Goal: Information Seeking & Learning: Learn about a topic

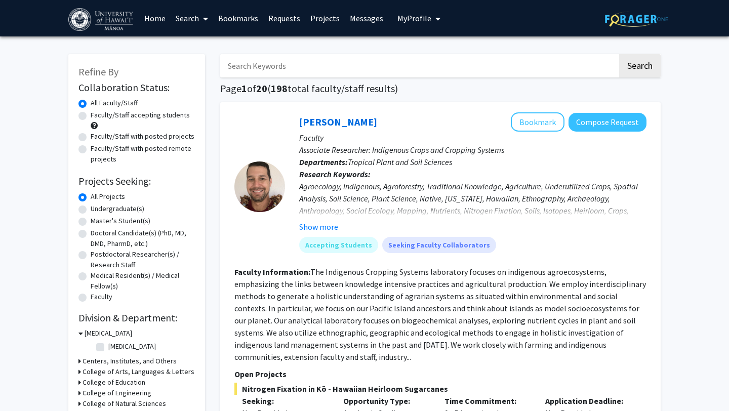
click at [120, 210] on label "Undergraduate(s)" at bounding box center [118, 209] width 54 height 11
click at [97, 210] on input "Undergraduate(s)" at bounding box center [94, 207] width 7 height 7
radio input "true"
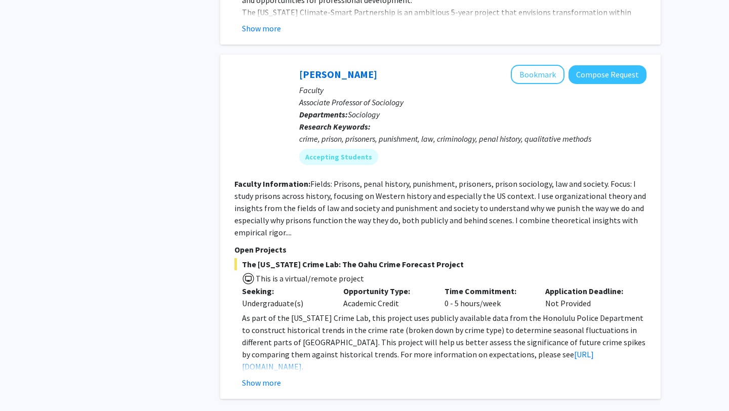
scroll to position [4344, 0]
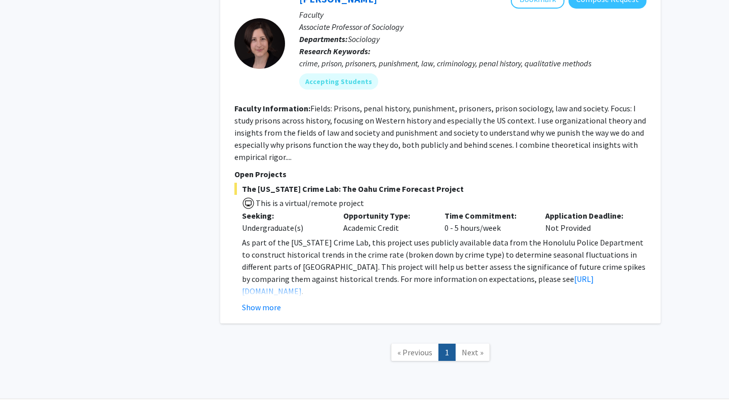
click at [479, 347] on span "Next »" at bounding box center [473, 352] width 22 height 10
click at [474, 347] on span "Next »" at bounding box center [473, 352] width 22 height 10
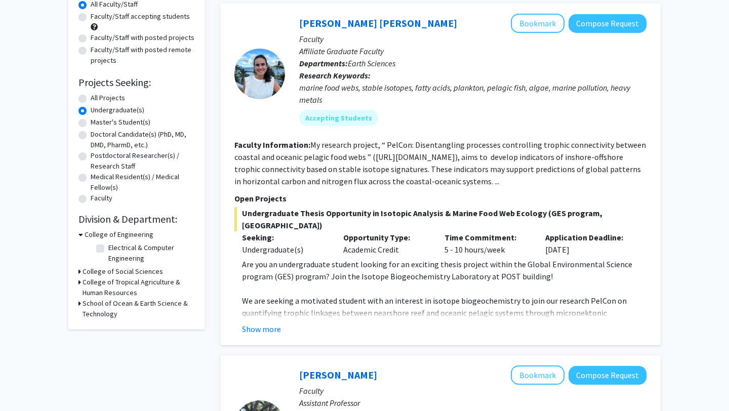
scroll to position [0, 0]
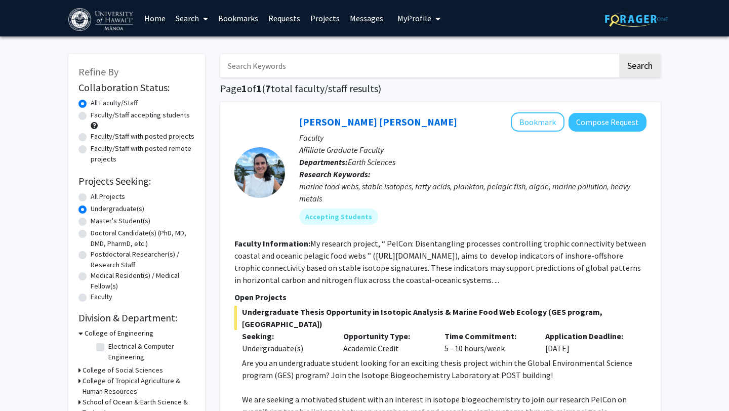
click at [109, 199] on label "All Projects" at bounding box center [108, 196] width 34 height 11
click at [97, 198] on input "All Projects" at bounding box center [94, 194] width 7 height 7
radio input "true"
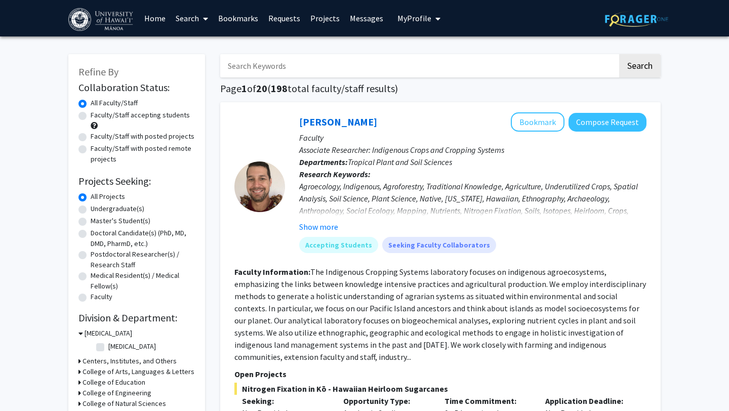
click at [108, 296] on label "Faculty" at bounding box center [102, 297] width 22 height 11
click at [97, 296] on input "Faculty" at bounding box center [94, 295] width 7 height 7
radio input "true"
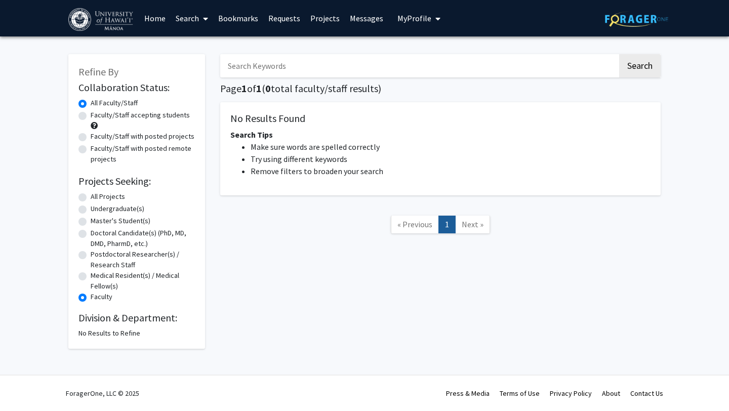
click at [101, 278] on label "Medical Resident(s) / Medical Fellow(s)" at bounding box center [143, 280] width 104 height 21
click at [97, 277] on input "Medical Resident(s) / Medical Fellow(s)" at bounding box center [94, 273] width 7 height 7
radio input "true"
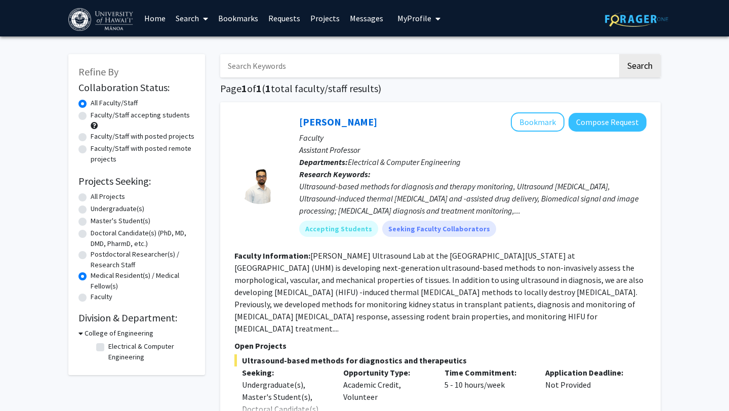
click at [105, 266] on label "Postdoctoral Researcher(s) / Research Staff" at bounding box center [143, 259] width 104 height 21
click at [97, 256] on input "Postdoctoral Researcher(s) / Research Staff" at bounding box center [94, 252] width 7 height 7
radio input "true"
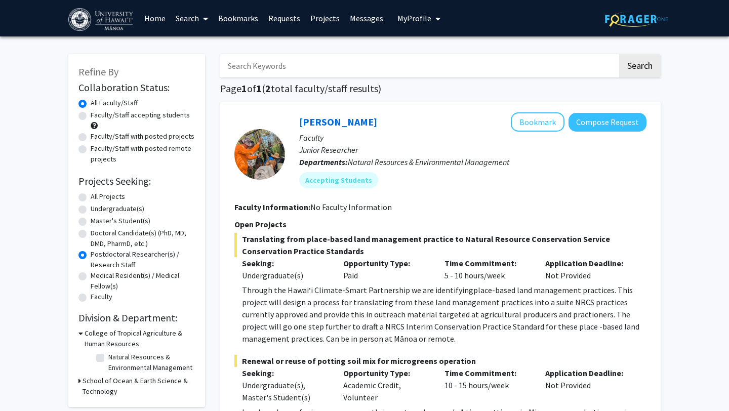
click at [107, 241] on label "Doctoral Candidate(s) (PhD, MD, DMD, PharmD, etc.)" at bounding box center [143, 238] width 104 height 21
click at [97, 234] on input "Doctoral Candidate(s) (PhD, MD, DMD, PharmD, etc.)" at bounding box center [94, 231] width 7 height 7
radio input "true"
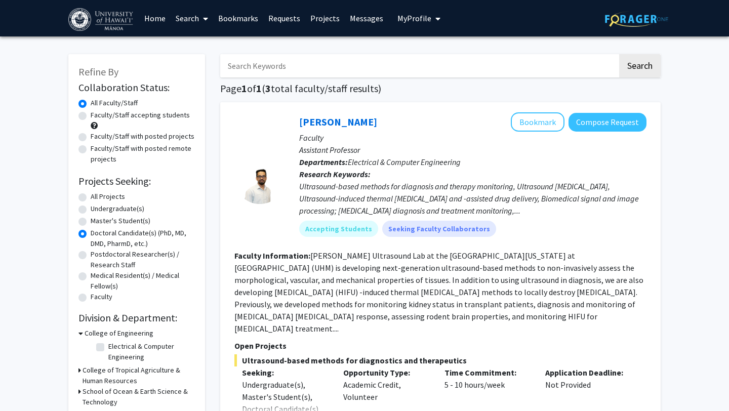
click at [124, 220] on label "Master's Student(s)" at bounding box center [121, 221] width 60 height 11
click at [97, 220] on input "Master's Student(s)" at bounding box center [94, 219] width 7 height 7
radio input "true"
click at [119, 210] on label "Undergraduate(s)" at bounding box center [118, 209] width 54 height 11
click at [97, 210] on input "Undergraduate(s)" at bounding box center [94, 207] width 7 height 7
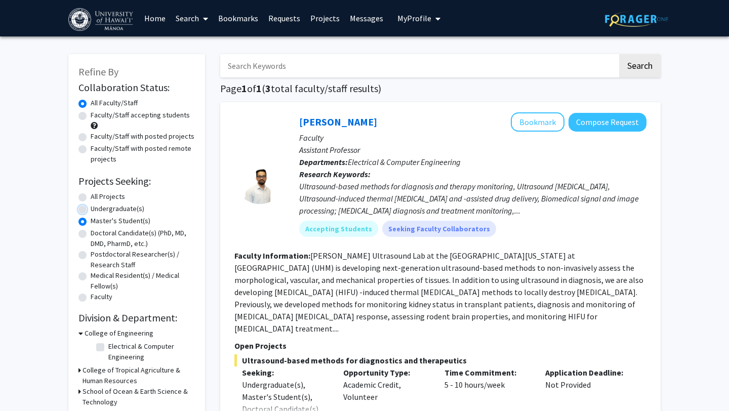
radio input "true"
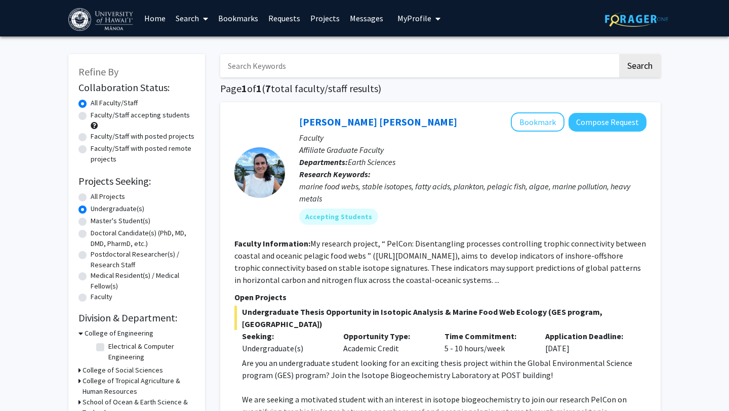
click at [91, 195] on label "All Projects" at bounding box center [108, 196] width 34 height 11
click at [91, 195] on input "All Projects" at bounding box center [94, 194] width 7 height 7
radio input "true"
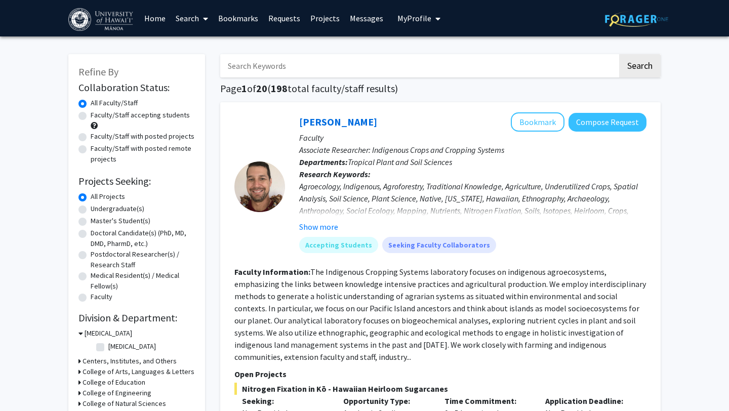
click at [290, 65] on input "Search Keywords" at bounding box center [418, 65] width 397 height 23
type input "psychology"
click at [619, 54] on button "Search" at bounding box center [640, 65] width 42 height 23
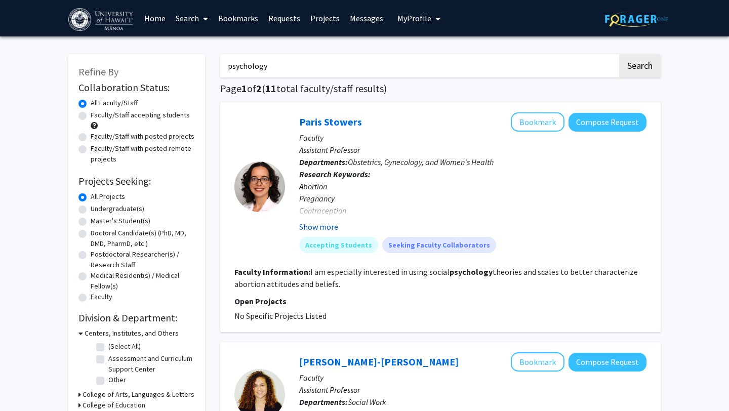
click at [318, 228] on button "Show more" at bounding box center [318, 227] width 39 height 12
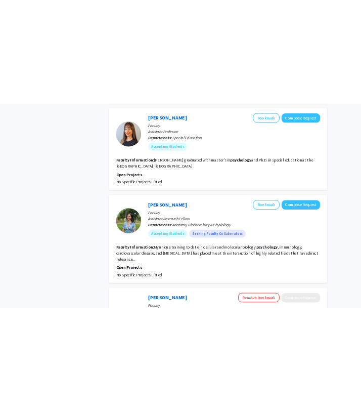
scroll to position [1120, 0]
